Goal: Task Accomplishment & Management: Complete application form

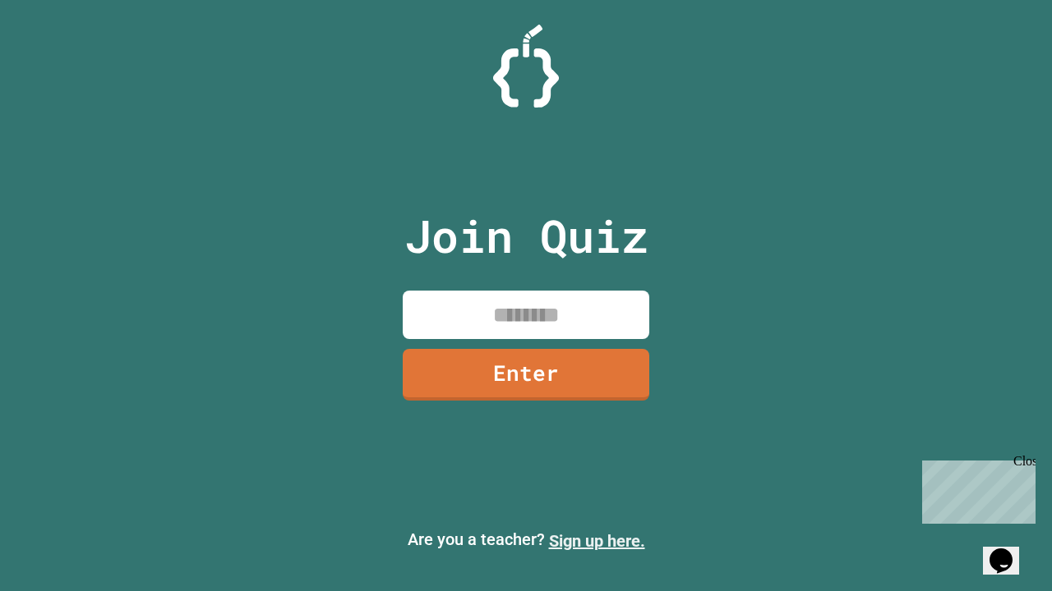
click at [596, 541] on link "Sign up here." at bounding box center [597, 542] width 96 height 20
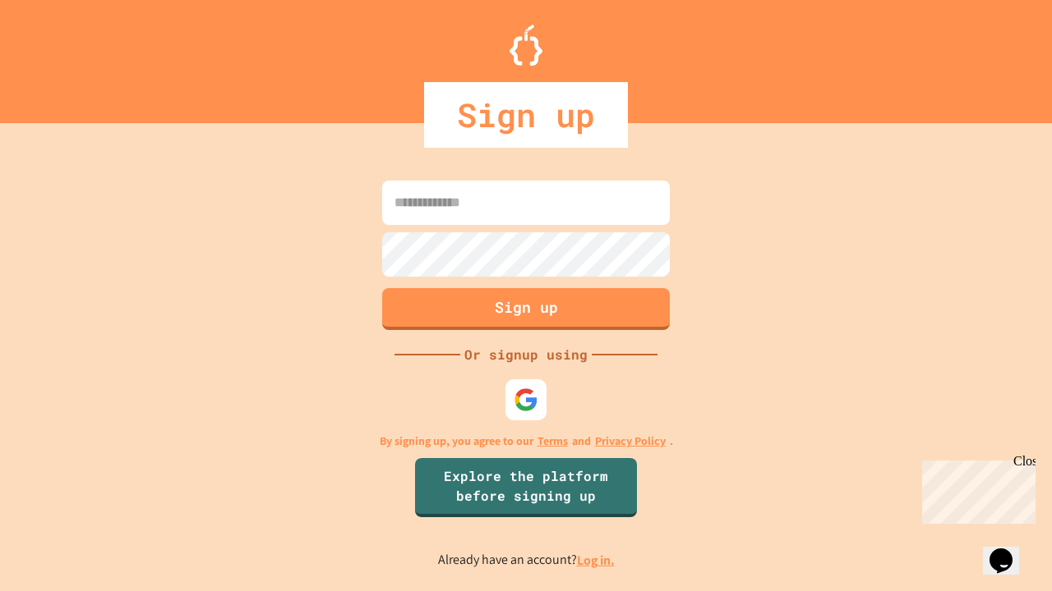
click at [596, 560] on link "Log in." at bounding box center [596, 560] width 38 height 17
